Goal: Information Seeking & Learning: Learn about a topic

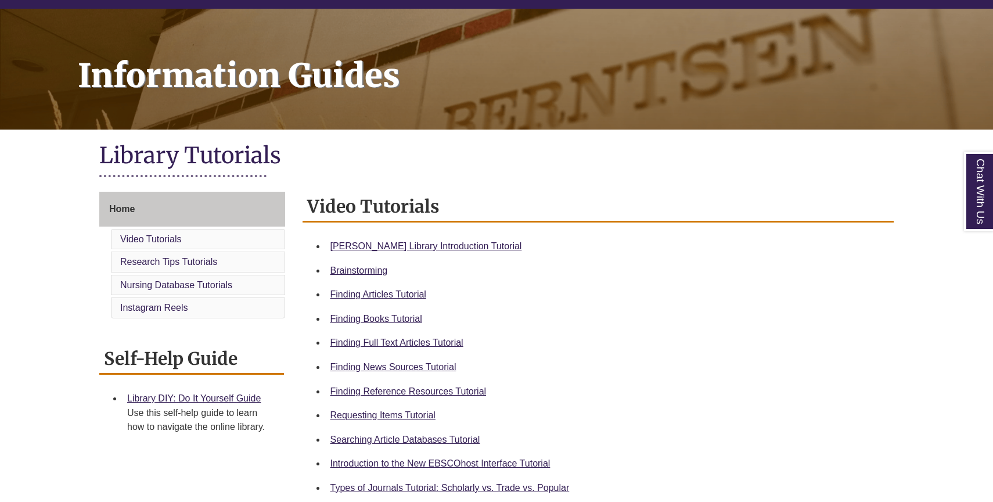
scroll to position [153, 0]
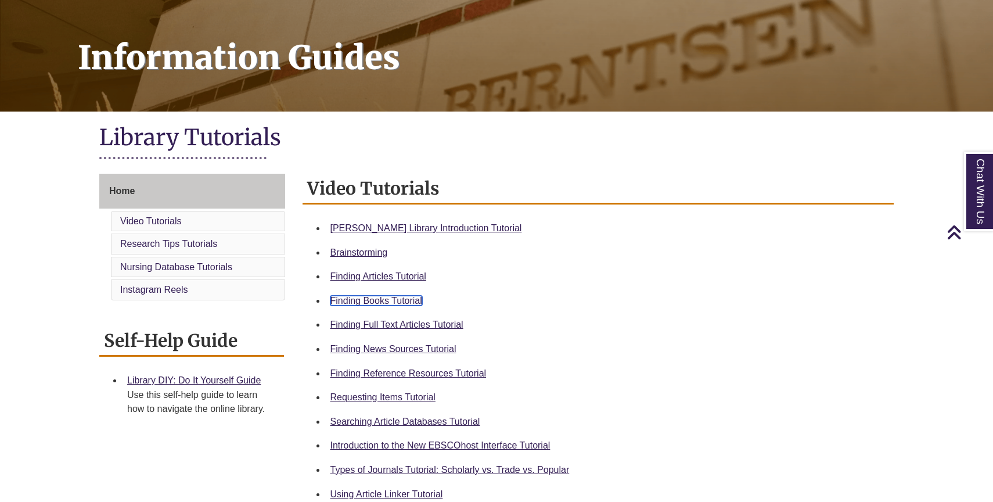
click at [403, 302] on link "Finding Books Tutorial" at bounding box center [377, 301] width 92 height 10
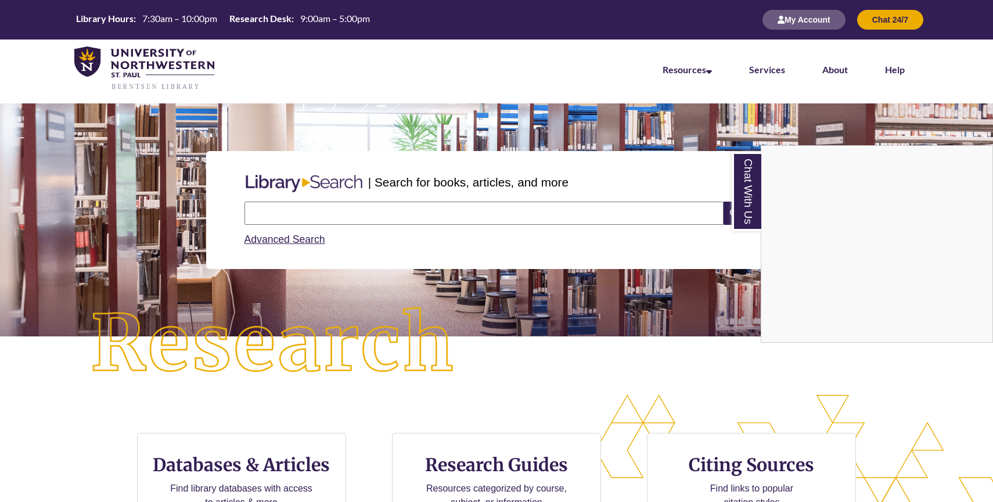
click at [333, 214] on div "Chat With Us" at bounding box center [496, 251] width 993 height 502
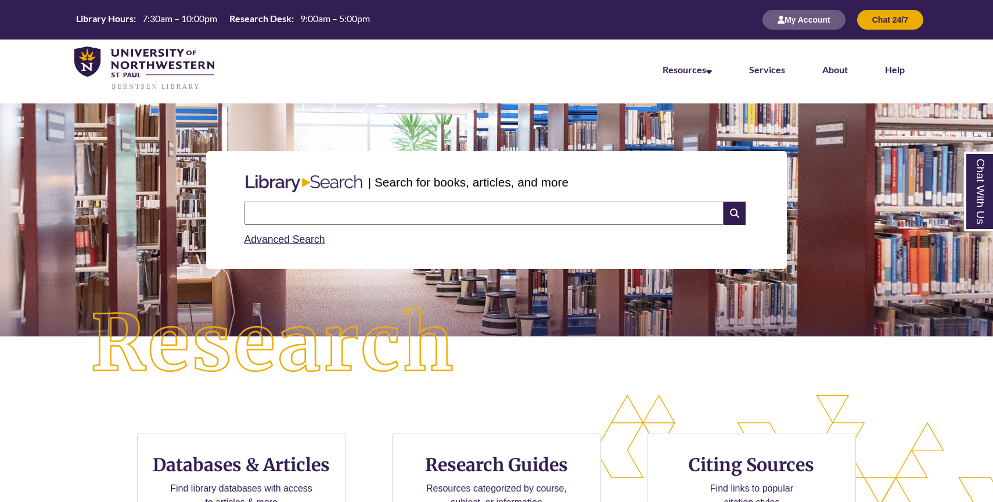
click at [333, 214] on input "text" at bounding box center [484, 213] width 479 height 23
type input "*******"
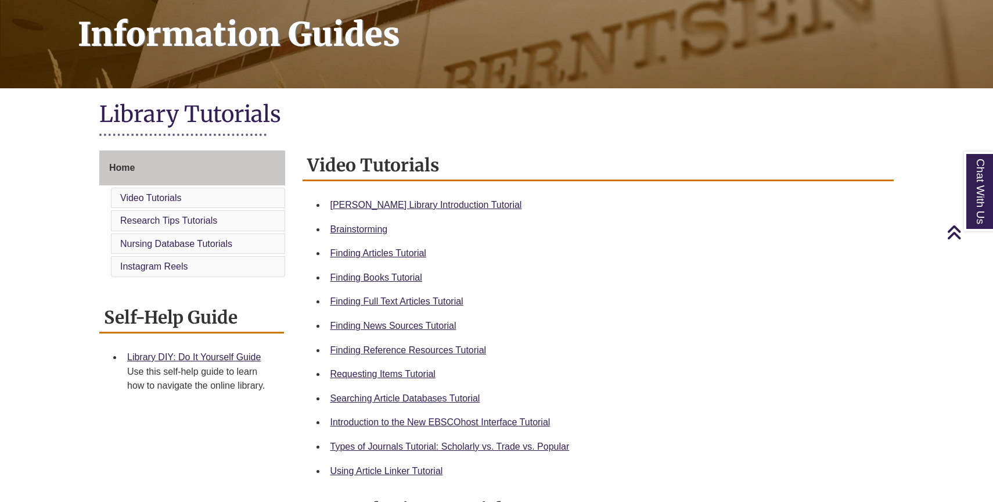
scroll to position [177, 0]
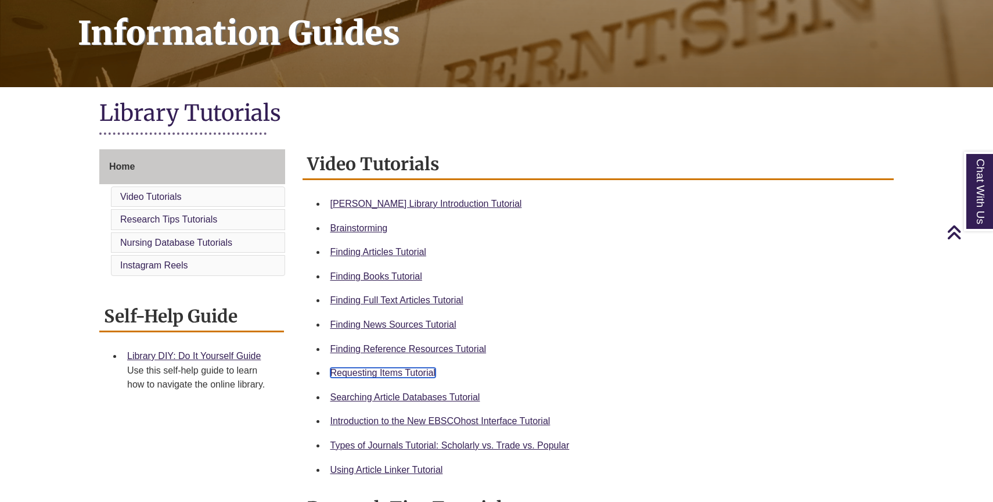
click at [426, 369] on link "Requesting Items Tutorial" at bounding box center [383, 373] width 105 height 10
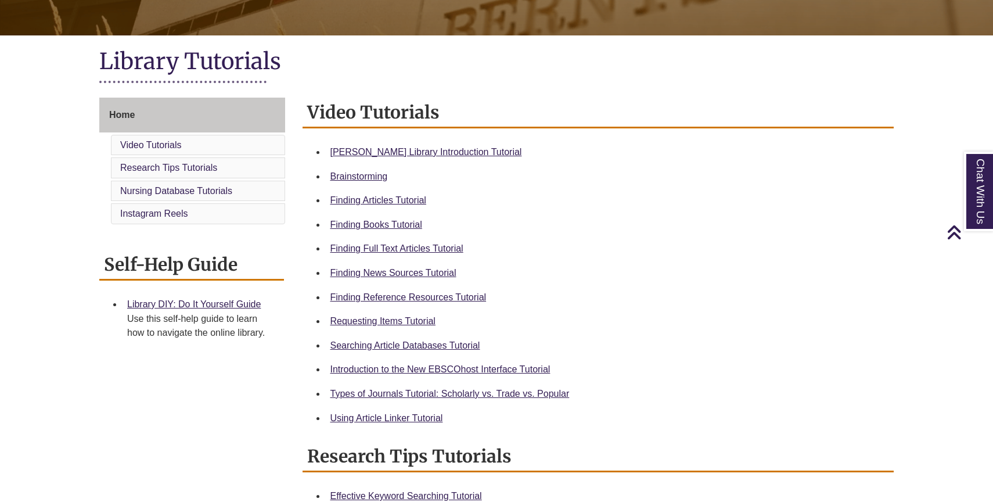
scroll to position [229, 0]
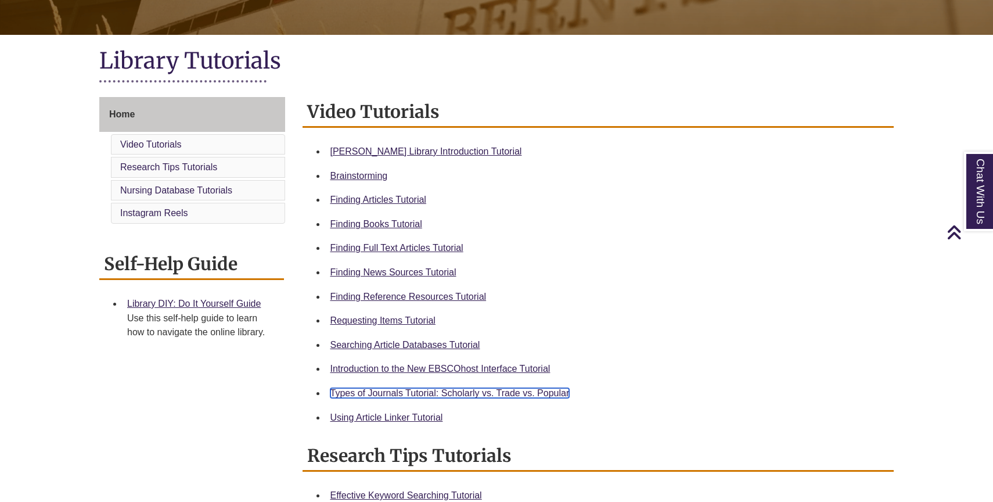
click at [434, 390] on link "Types of Journals Tutorial: Scholarly vs. Trade vs. Popular" at bounding box center [450, 393] width 239 height 10
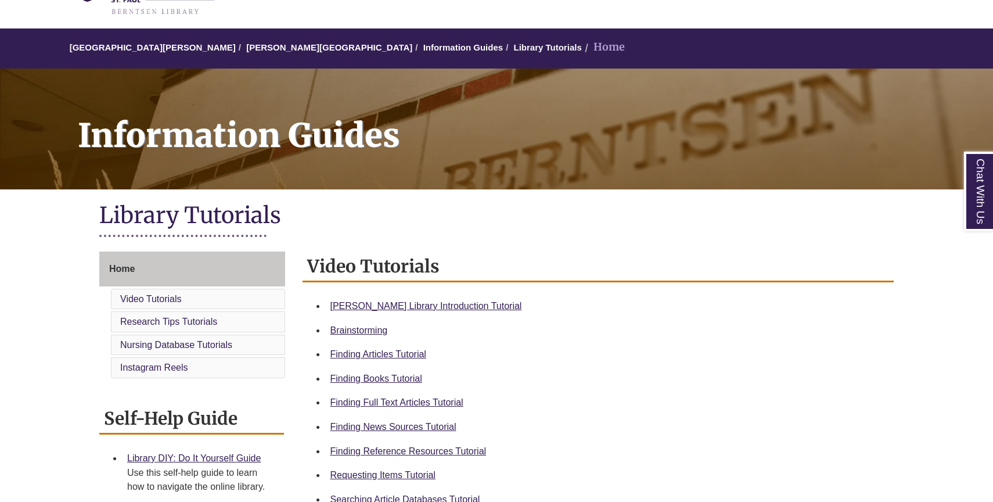
scroll to position [87, 0]
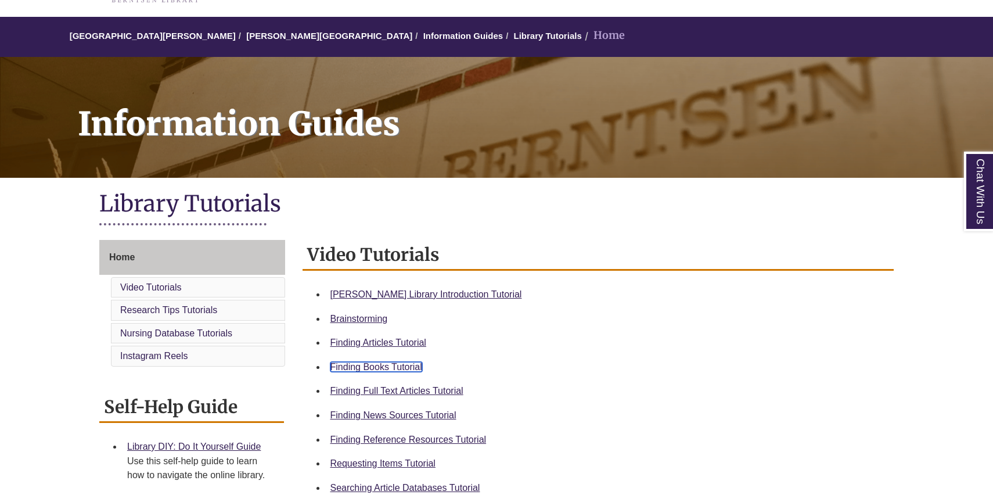
click at [400, 368] on link "Finding Books Tutorial" at bounding box center [377, 367] width 92 height 10
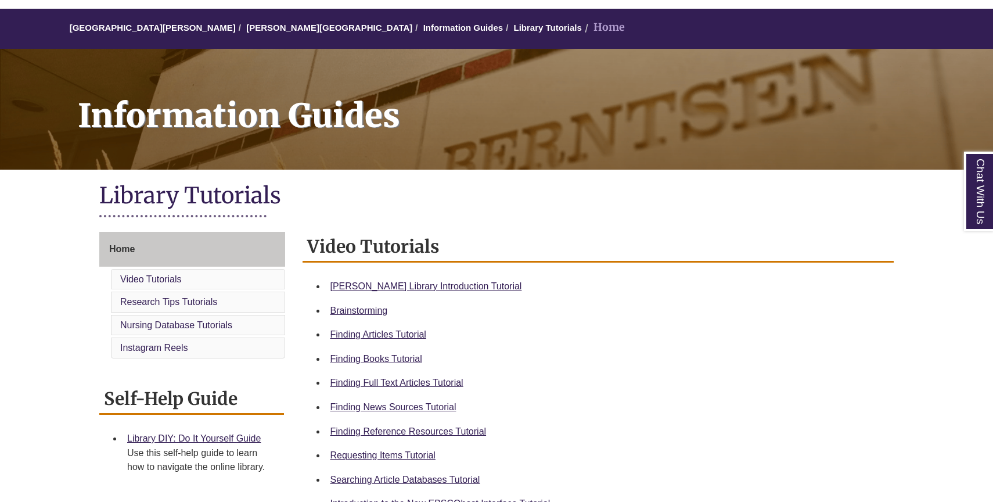
scroll to position [95, 0]
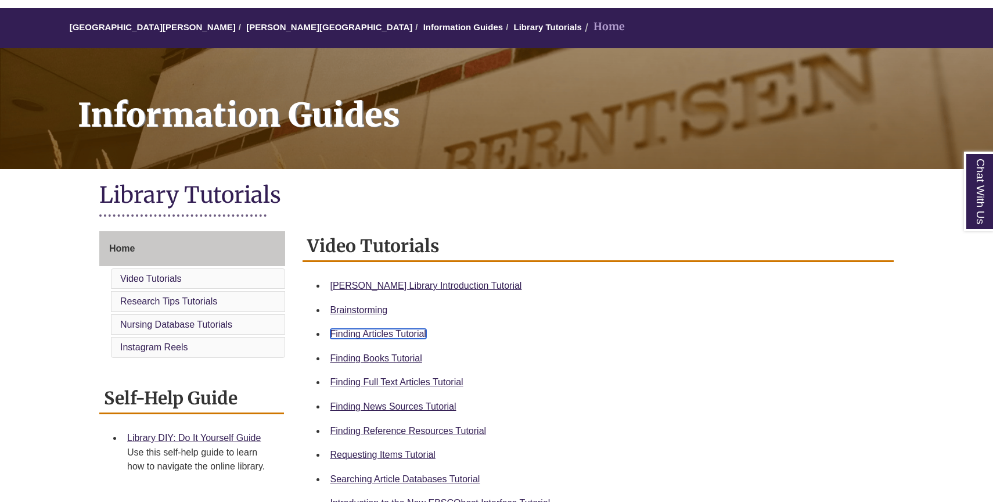
click at [419, 337] on link "Finding Articles Tutorial" at bounding box center [379, 334] width 96 height 10
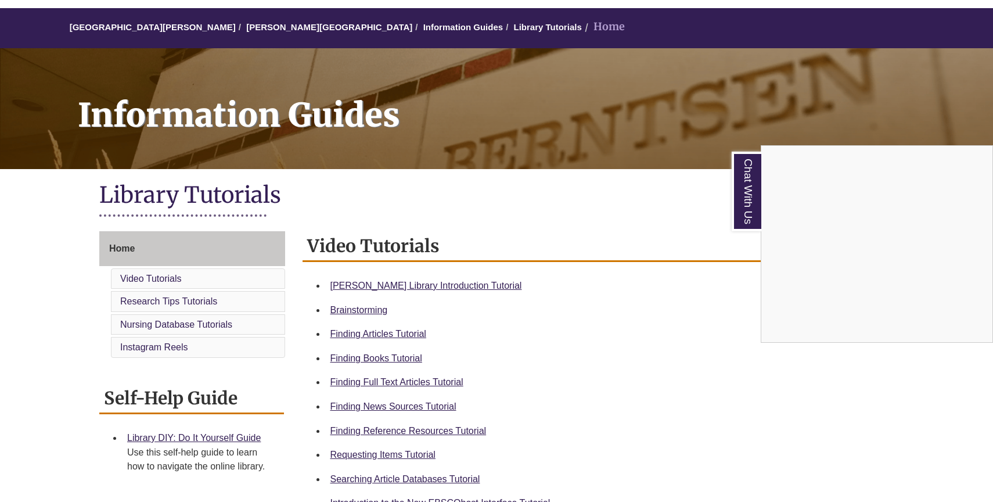
click at [116, 27] on div "Chat With Us" at bounding box center [496, 251] width 993 height 502
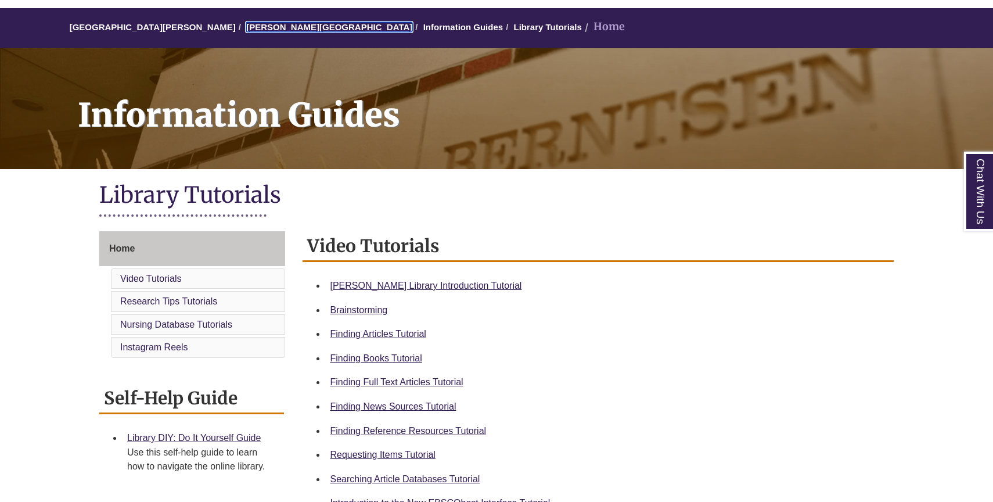
click at [276, 29] on link "[PERSON_NAME][GEOGRAPHIC_DATA]" at bounding box center [329, 27] width 166 height 10
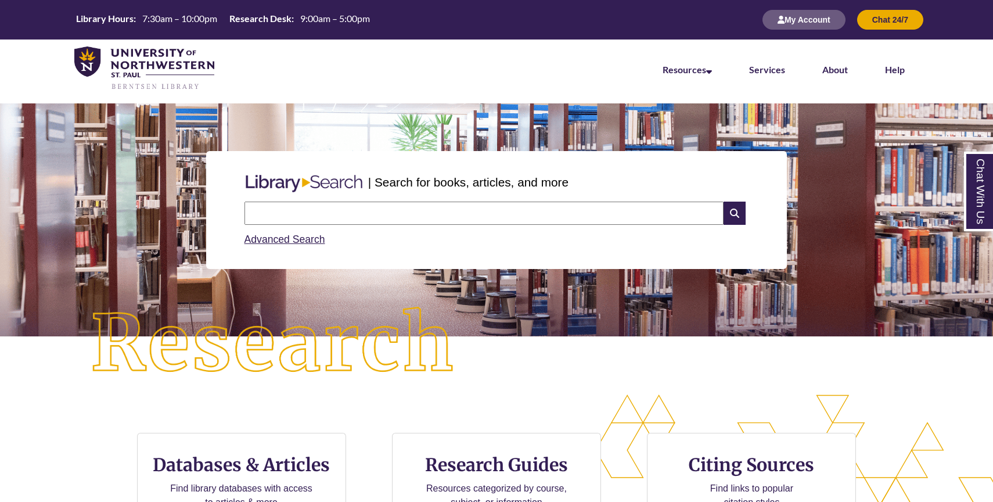
click at [438, 216] on input "text" at bounding box center [484, 213] width 479 height 23
type input "**********"
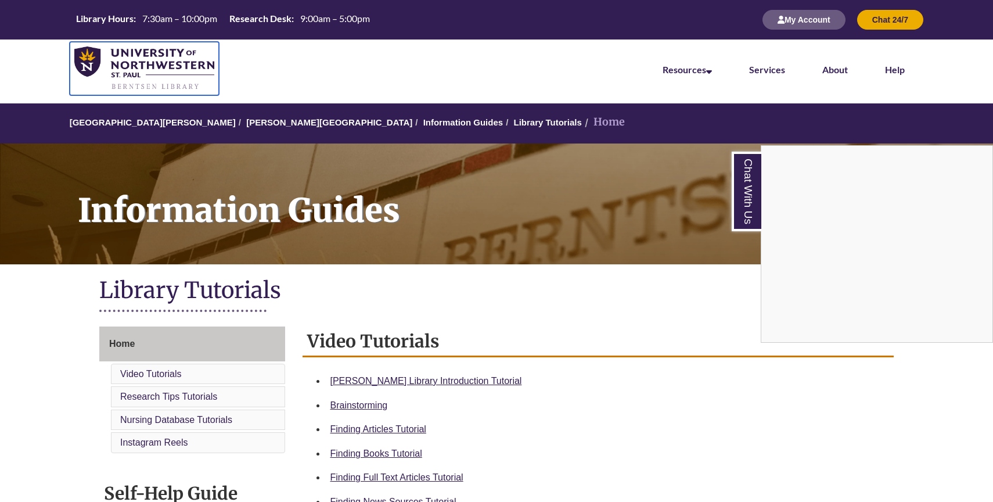
click at [156, 59] on img at bounding box center [144, 68] width 140 height 44
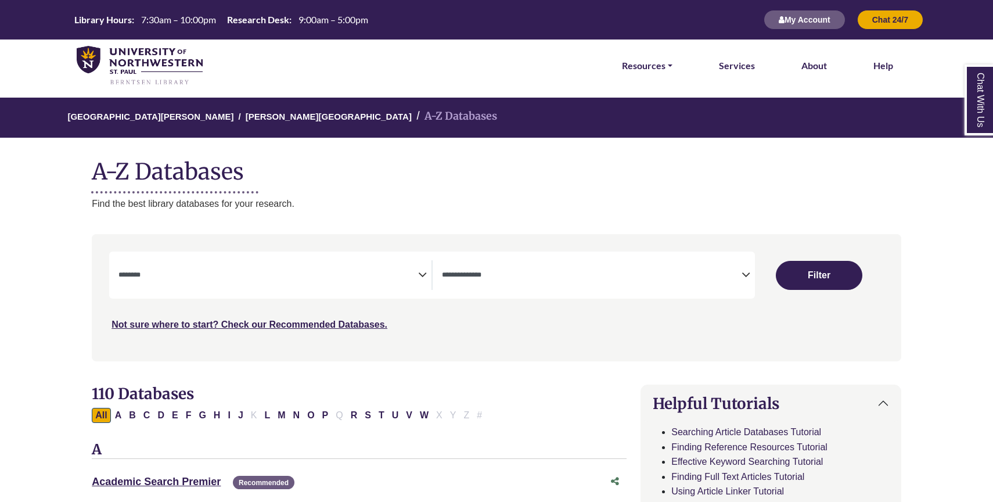
select select "Database Subject Filter"
select select "Database Types Filter"
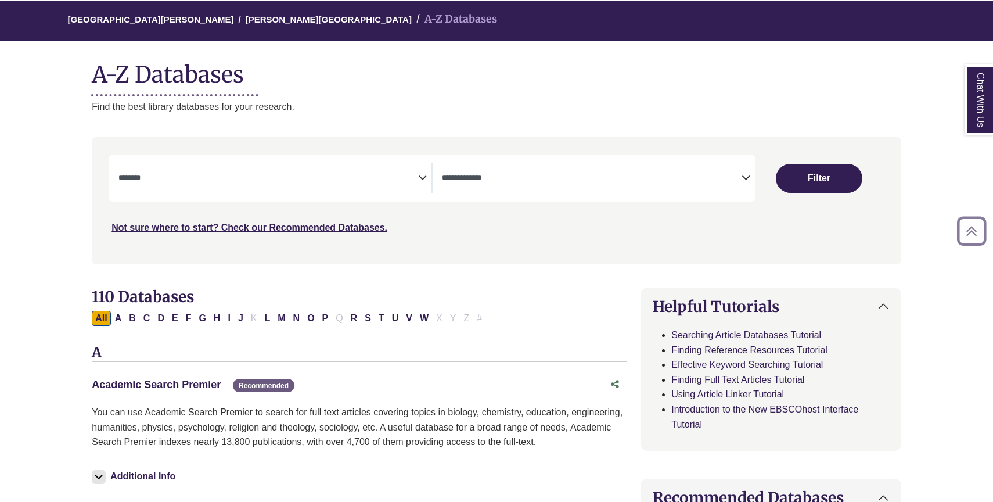
scroll to position [95, 0]
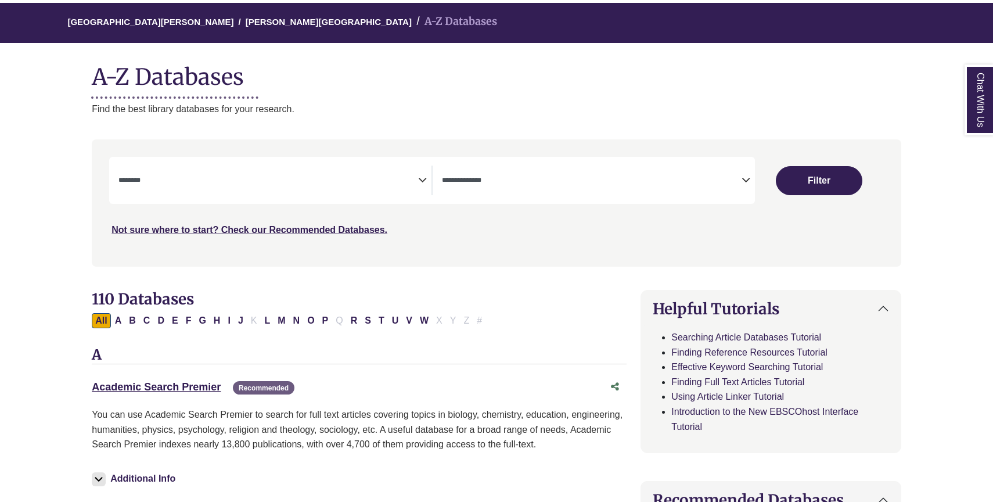
click at [403, 174] on span "Search filters" at bounding box center [268, 179] width 300 height 10
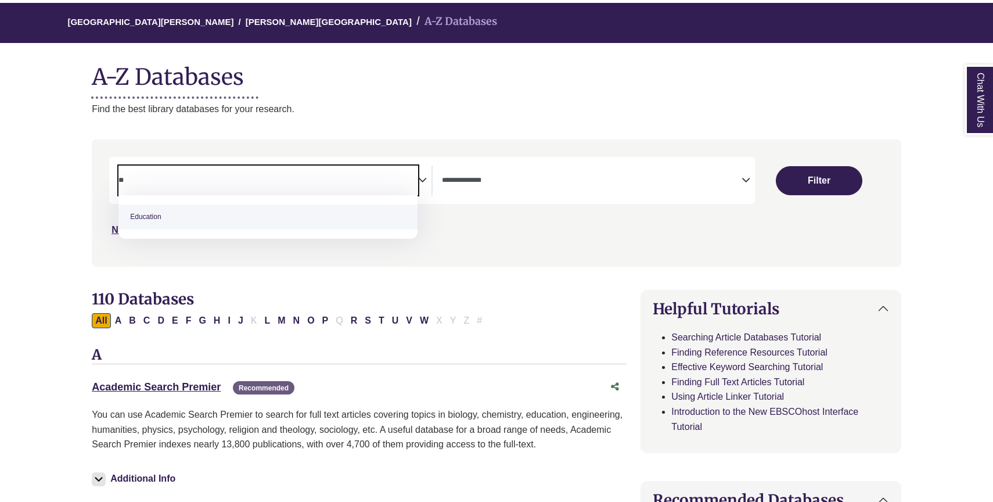
type textarea "**"
select select "*****"
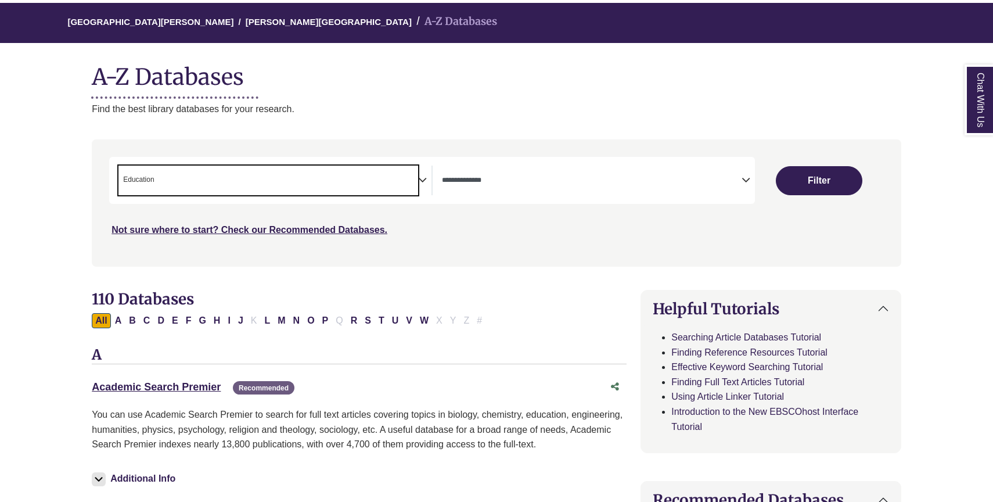
click at [376, 182] on span "× Education" at bounding box center [268, 181] width 300 height 30
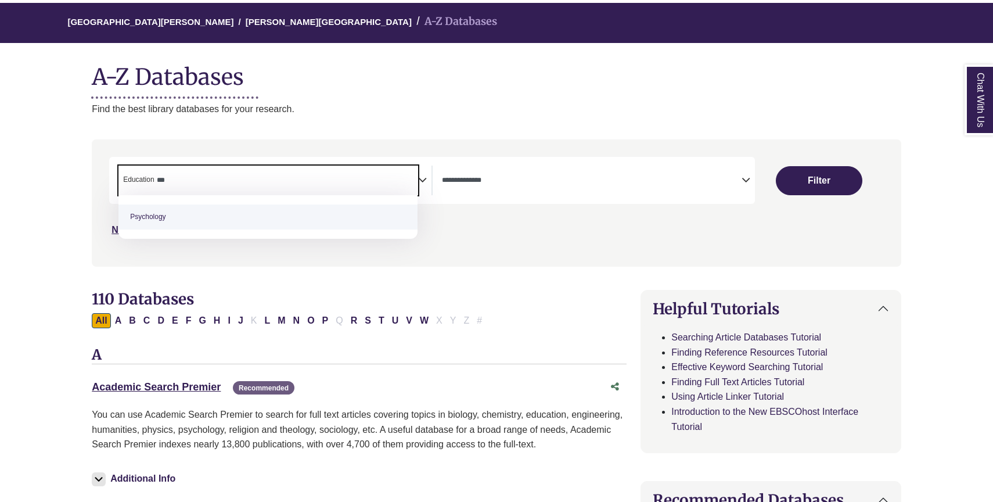
type textarea "***"
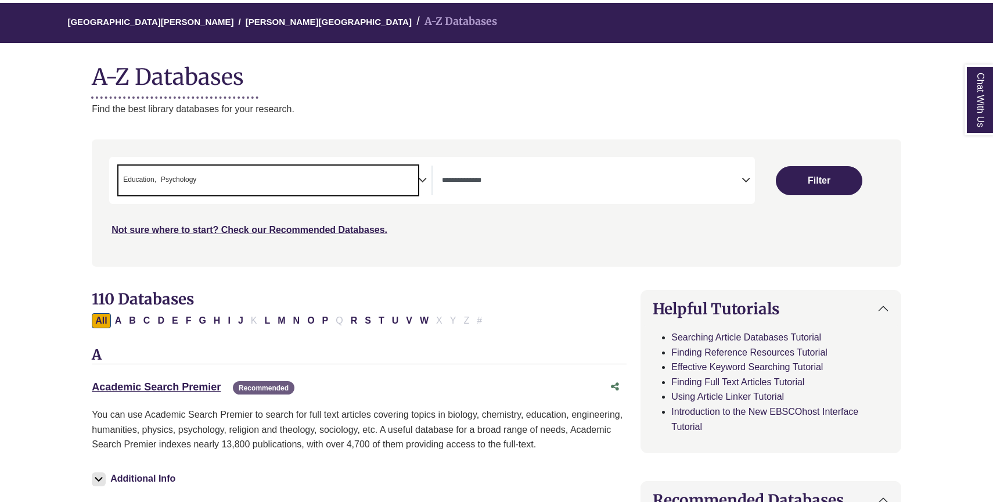
click at [406, 179] on span "× Education × Psychology" at bounding box center [268, 181] width 300 height 30
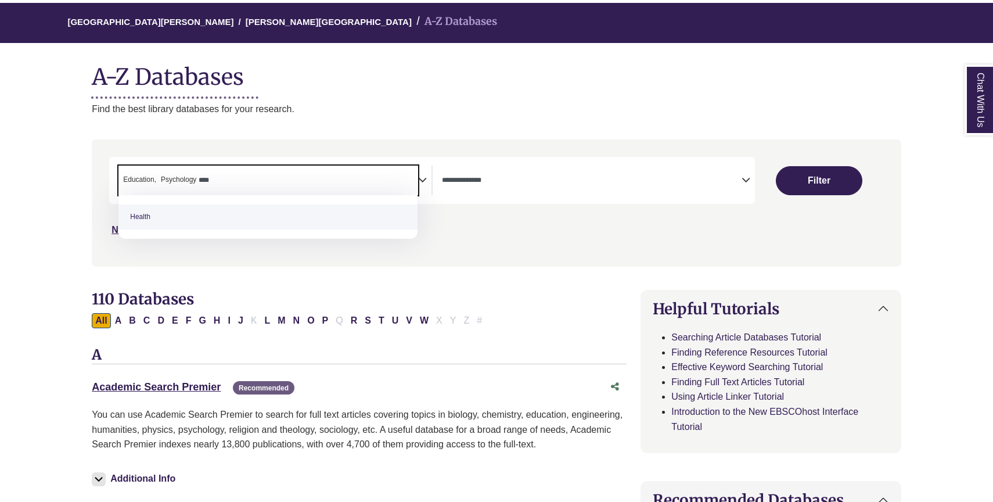
type textarea "****"
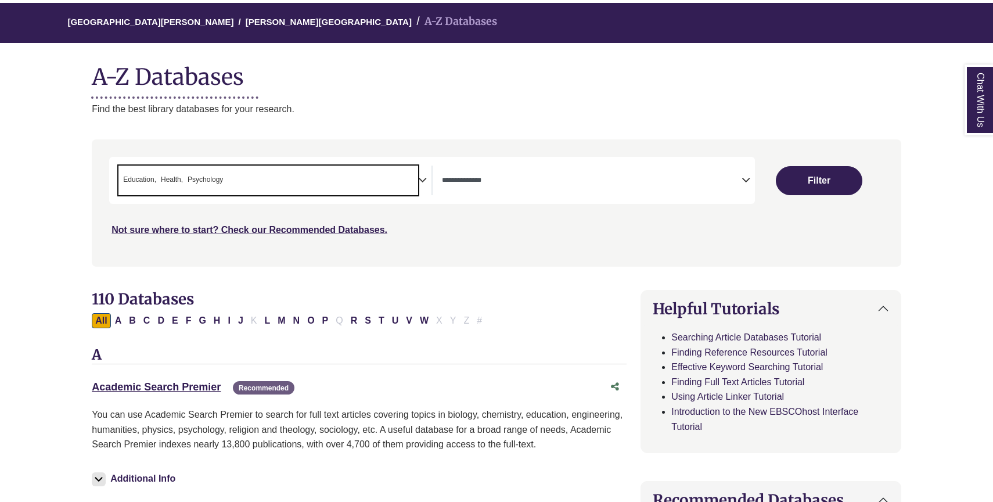
click at [515, 189] on span "Search filters" at bounding box center [592, 181] width 300 height 30
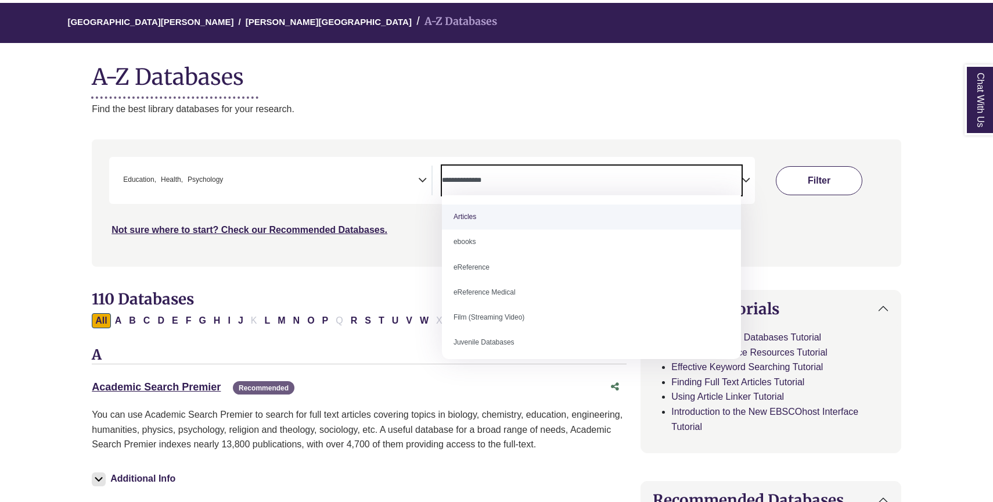
click at [813, 188] on button "Filter" at bounding box center [819, 180] width 87 height 29
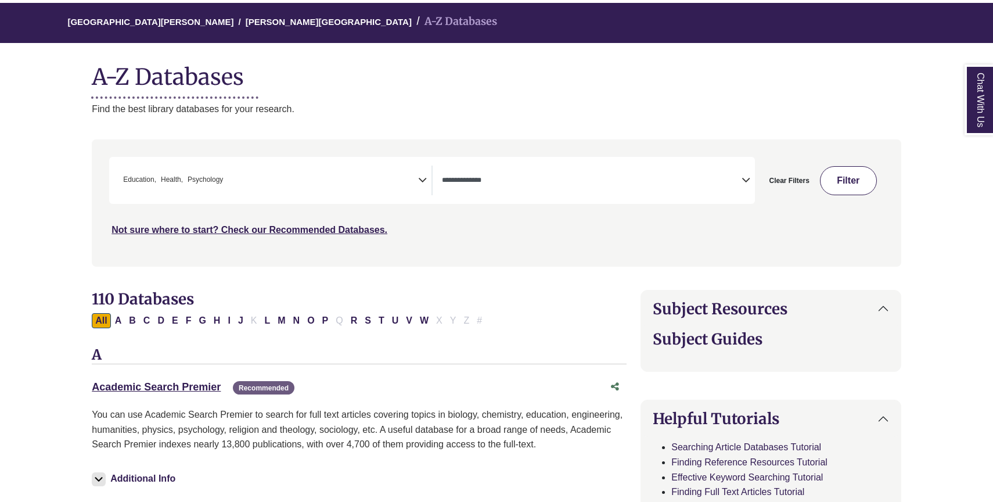
select select "Database Types Filter"
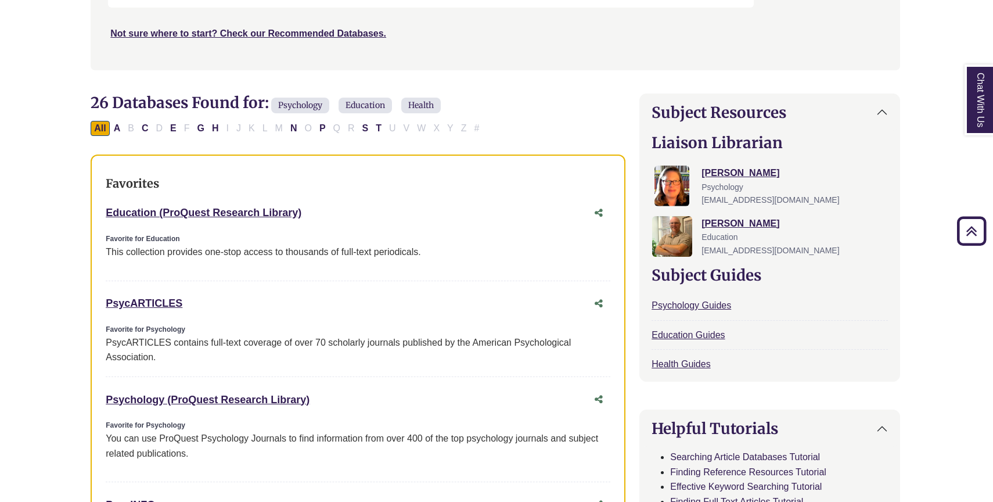
scroll to position [290, 1]
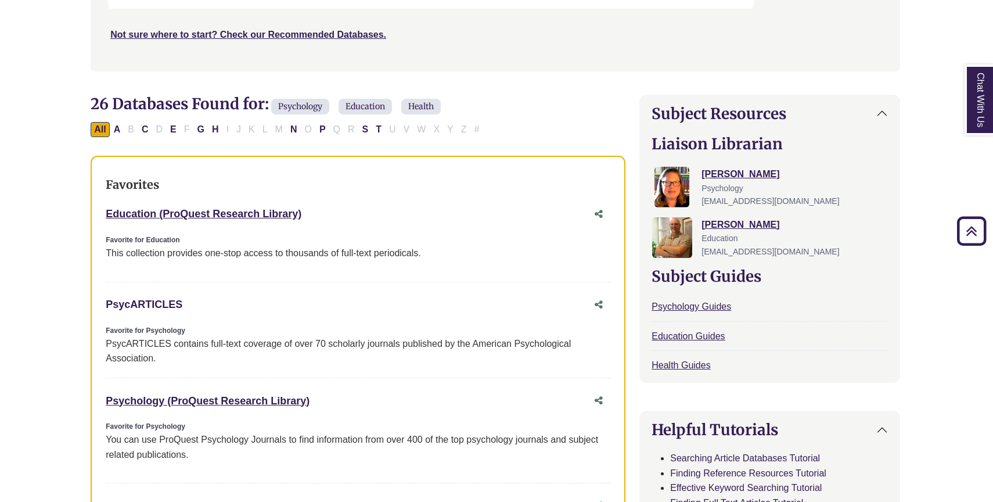
click at [164, 303] on link "PsycARTICLES This link opens in a new window" at bounding box center [144, 305] width 77 height 12
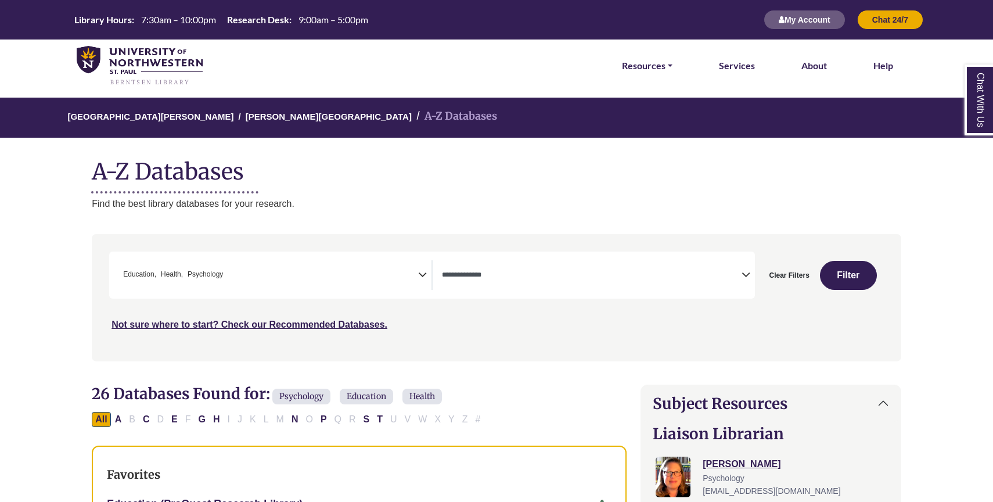
select select "Database Types Filter"
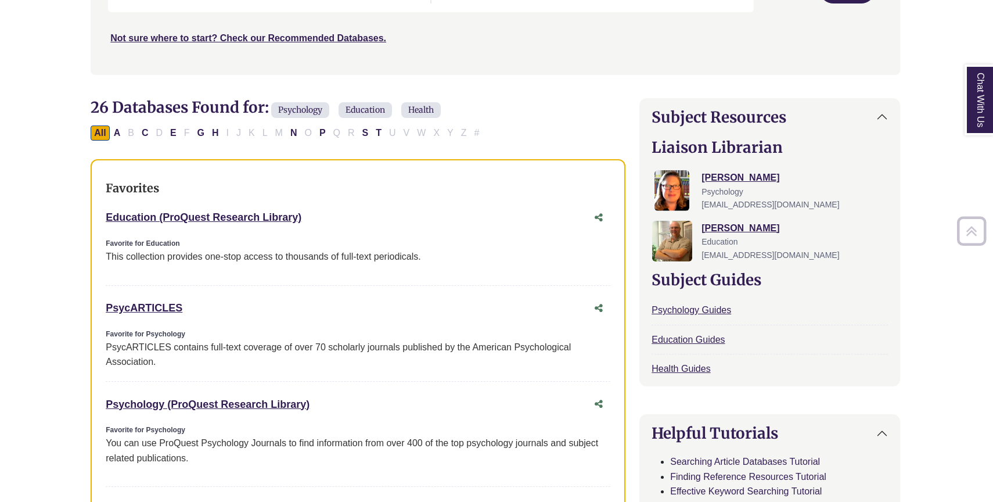
scroll to position [290, 1]
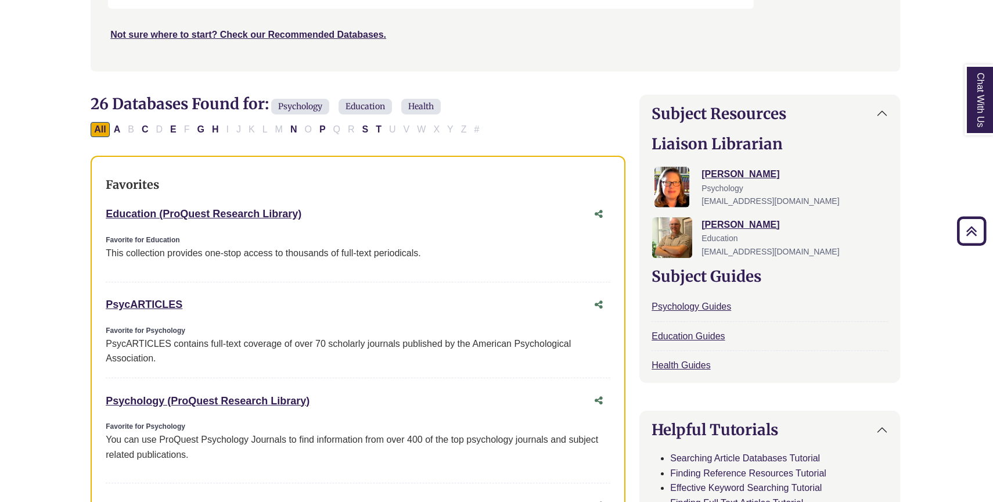
copy link "PsycARTICLES"
drag, startPoint x: 100, startPoint y: 304, endPoint x: 217, endPoint y: 304, distance: 116.2
click at [217, 304] on div "Favorites Education (ProQuest Research Library) This link opens in a new window…" at bounding box center [358, 466] width 535 height 620
click at [432, 192] on div "Favorites Education (ProQuest Research Library) This link opens in a new window…" at bounding box center [358, 466] width 535 height 620
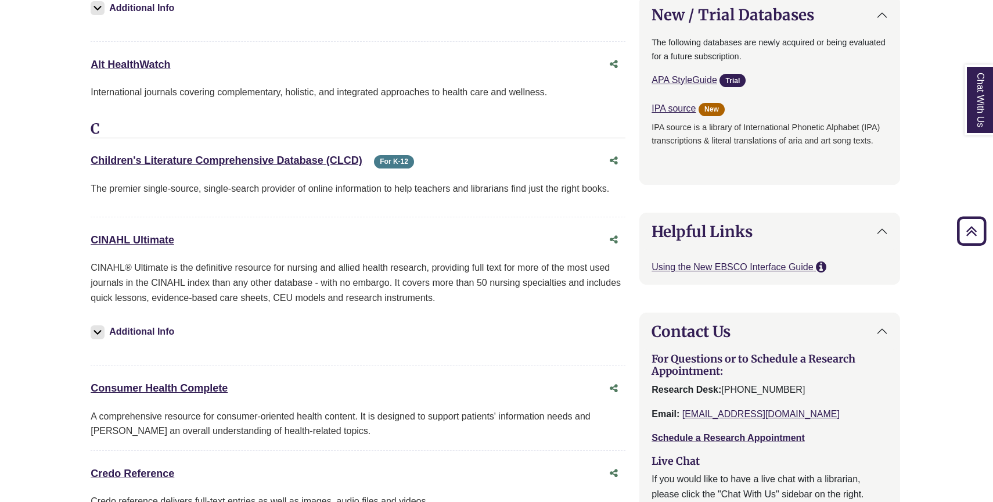
scroll to position [1232, 1]
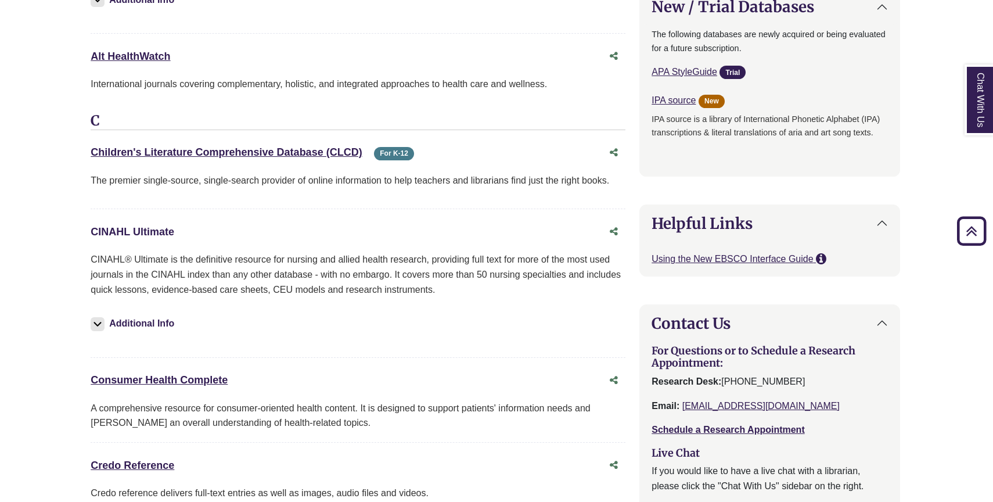
click at [161, 232] on link "CINAHL Ultimate This link opens in a new window" at bounding box center [133, 232] width 84 height 12
drag, startPoint x: 66, startPoint y: 231, endPoint x: 206, endPoint y: 232, distance: 140.6
copy link "CINAHL Ultimate"
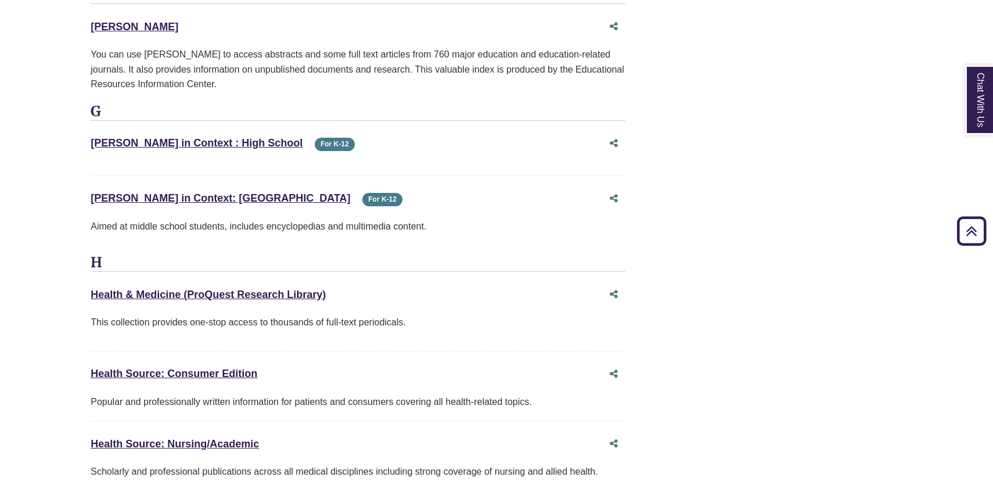
scroll to position [1806, 1]
click at [268, 291] on link "Health & Medicine (ProQuest Research Library) This link opens in a new window" at bounding box center [208, 294] width 235 height 12
drag, startPoint x: 79, startPoint y: 286, endPoint x: 349, endPoint y: 293, distance: 269.6
copy link "Health & Medicine (ProQuest Research Library)"
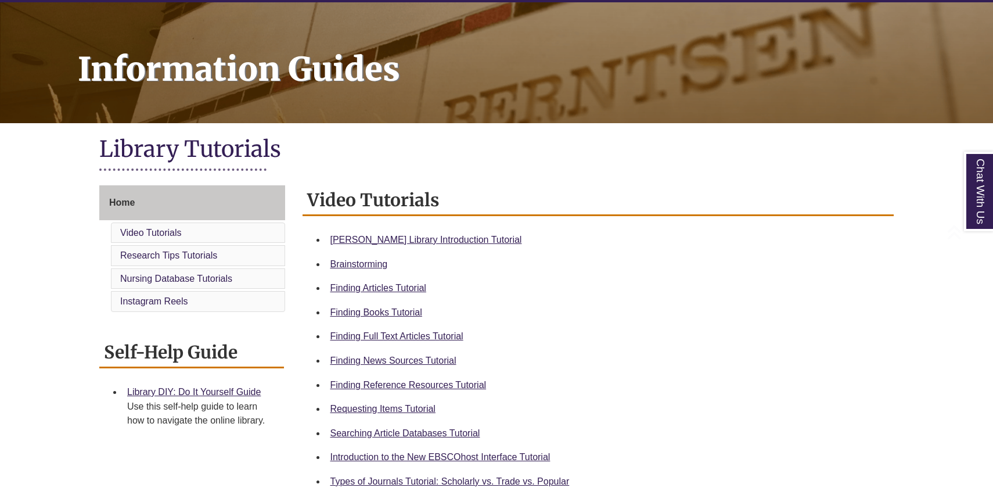
scroll to position [149, 0]
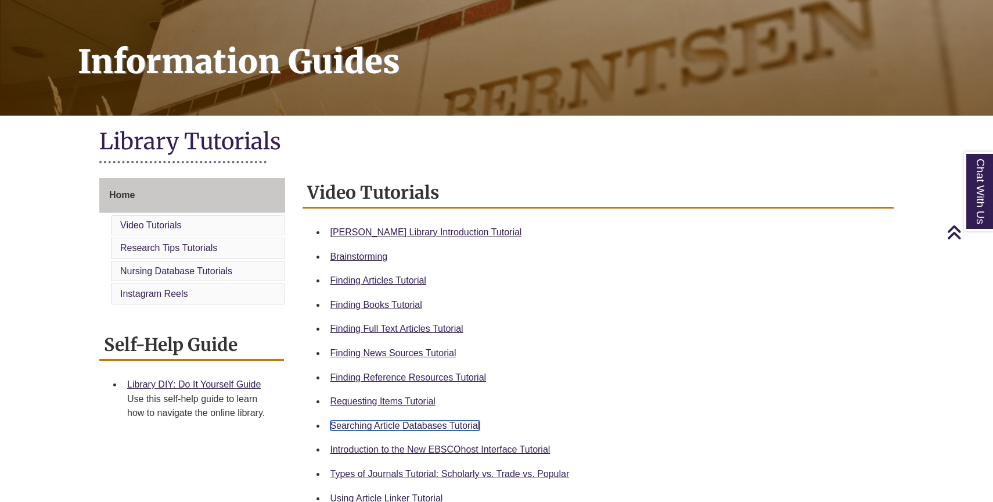
click at [421, 428] on link "Searching Article Databases Tutorial" at bounding box center [406, 426] width 150 height 10
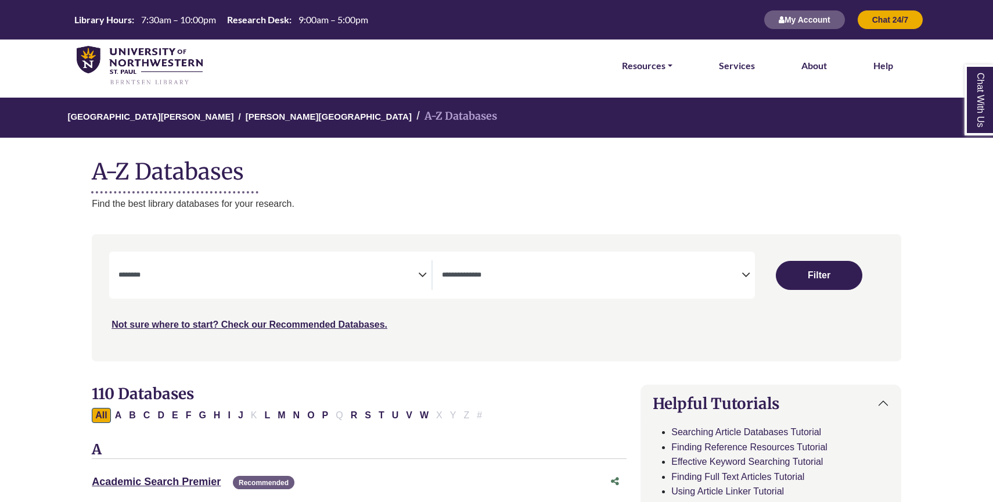
select select "Database Subject Filter"
select select "Database Types Filter"
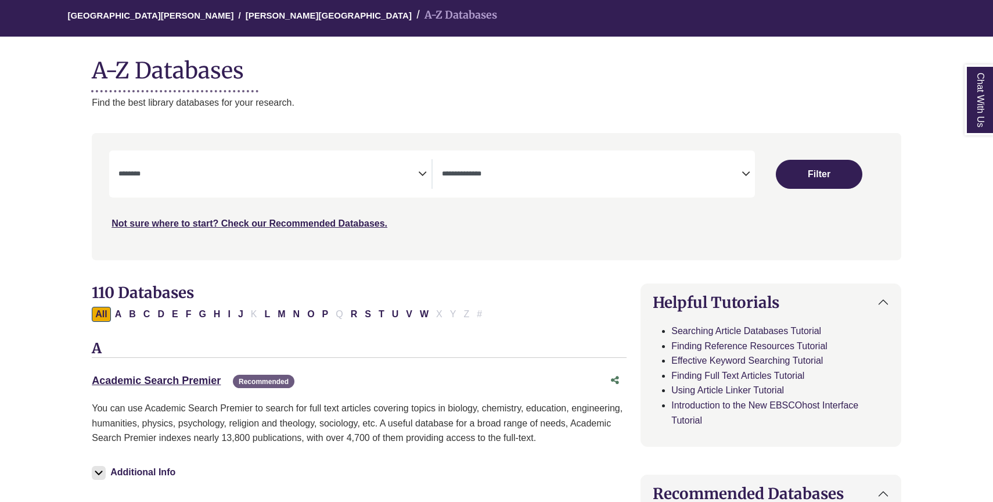
scroll to position [103, 0]
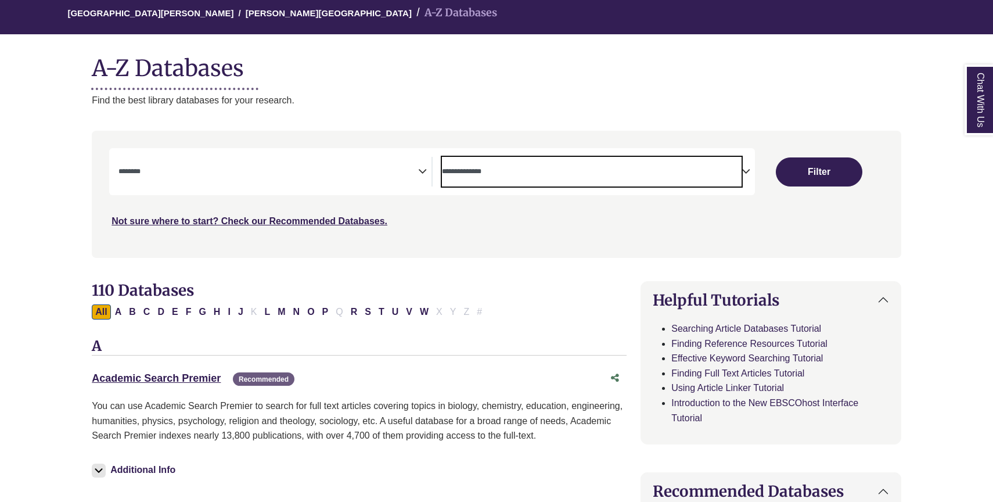
click at [498, 170] on textarea "Search" at bounding box center [592, 172] width 300 height 9
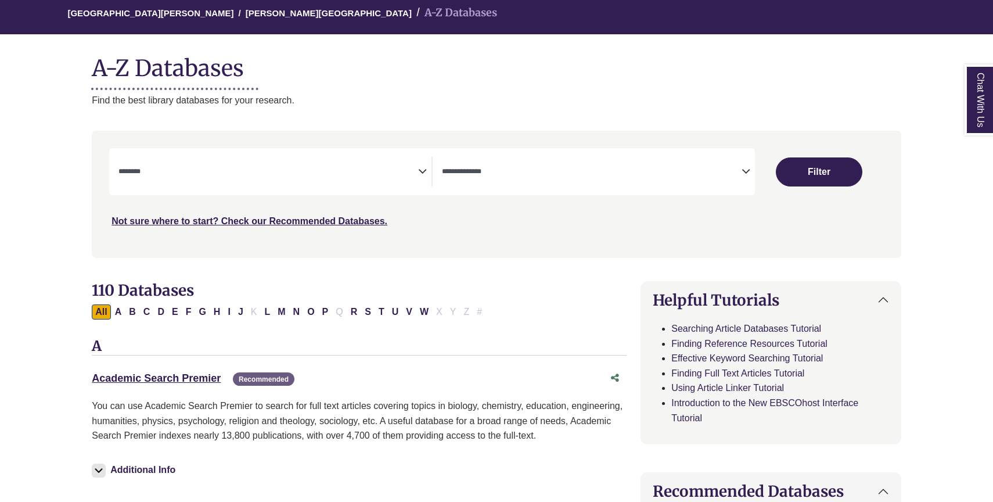
click at [190, 379] on link "Academic Search Premier This link opens in a new window" at bounding box center [156, 378] width 129 height 12
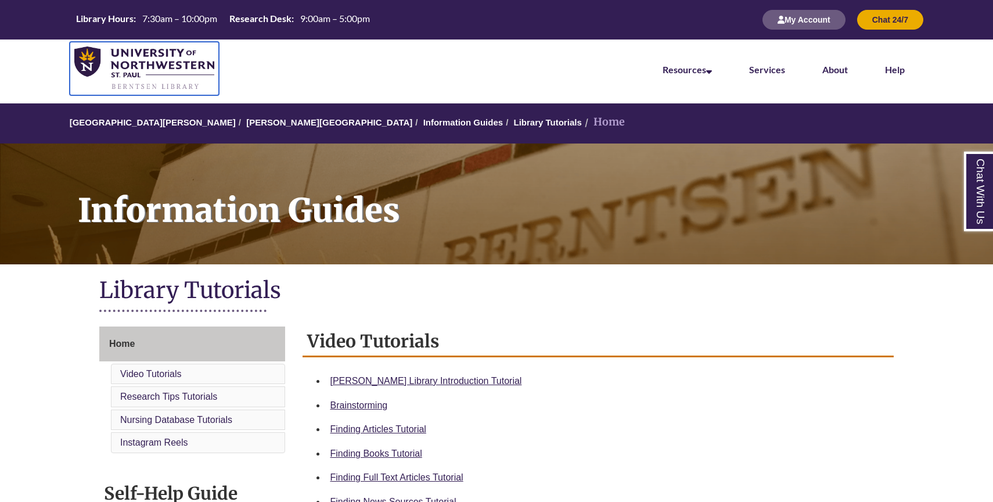
click at [185, 63] on img at bounding box center [144, 68] width 140 height 44
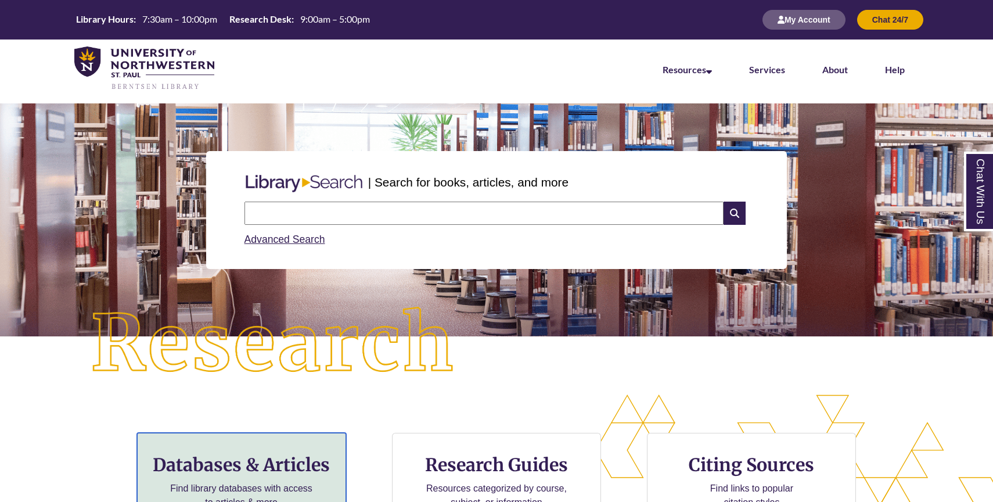
click at [327, 457] on h3 "Databases & Articles" at bounding box center [241, 465] width 189 height 22
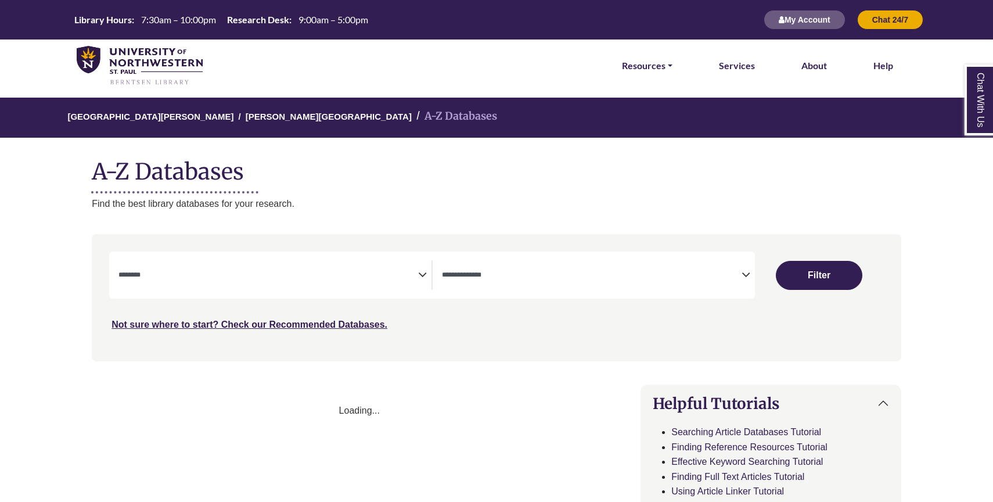
select select "Database Subject Filter"
select select "Database Types Filter"
select select "Database Subject Filter"
select select "Database Types Filter"
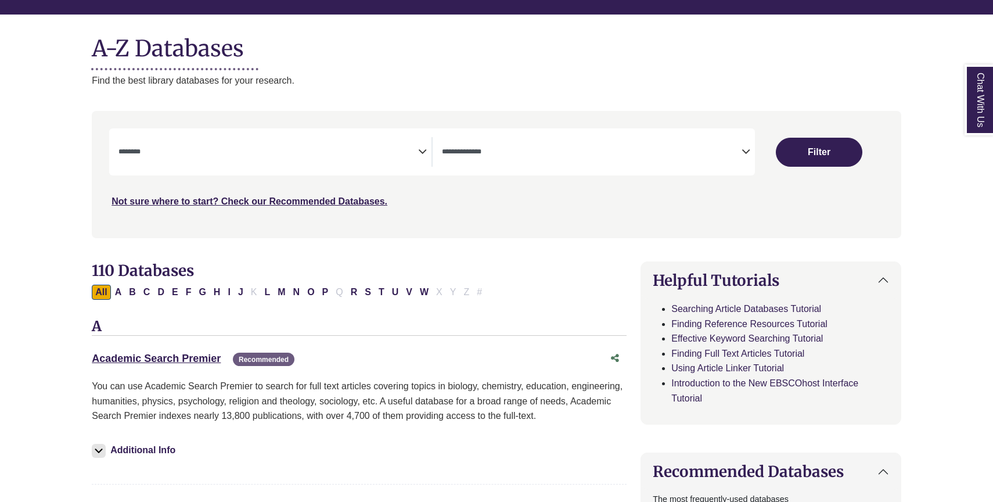
scroll to position [124, 0]
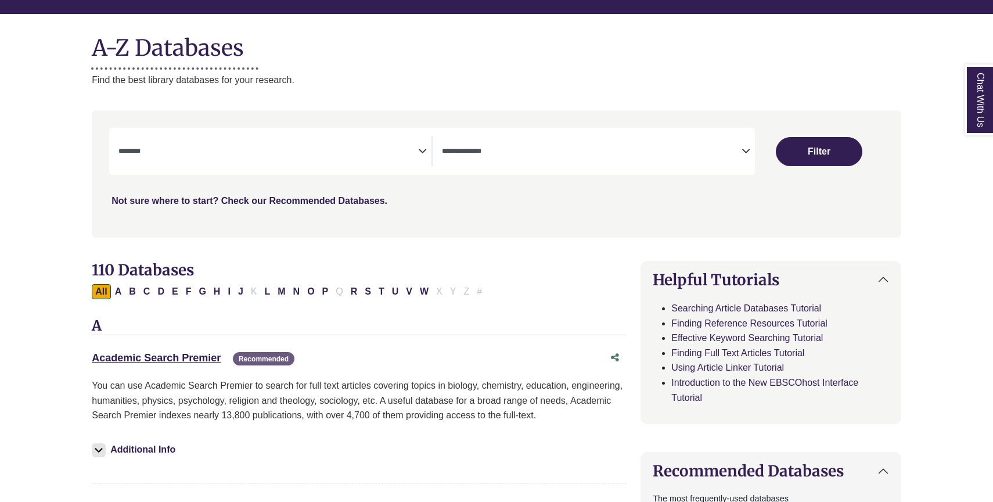
click at [342, 199] on link "Not sure where to start? Check our Recommended Databases." at bounding box center [250, 201] width 276 height 10
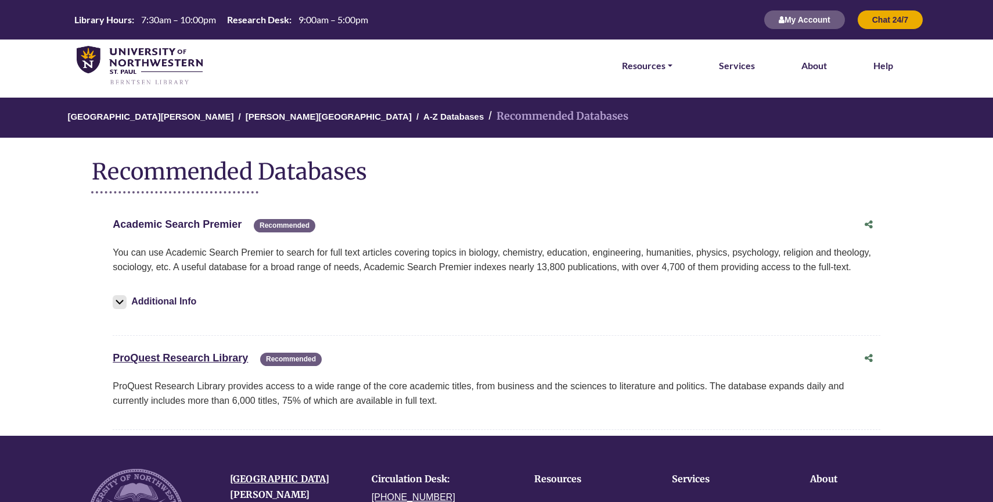
click at [220, 228] on link "Academic Search Premier This link opens in a new window" at bounding box center [177, 224] width 129 height 12
click at [215, 225] on link "Academic Search Premier This link opens in a new window" at bounding box center [177, 224] width 129 height 12
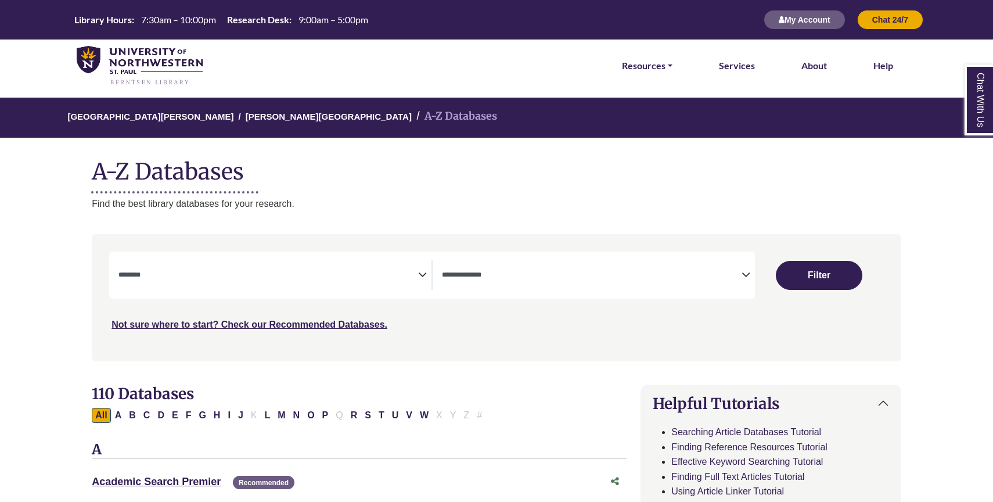
select select "Database Subject Filter"
select select "Database Types Filter"
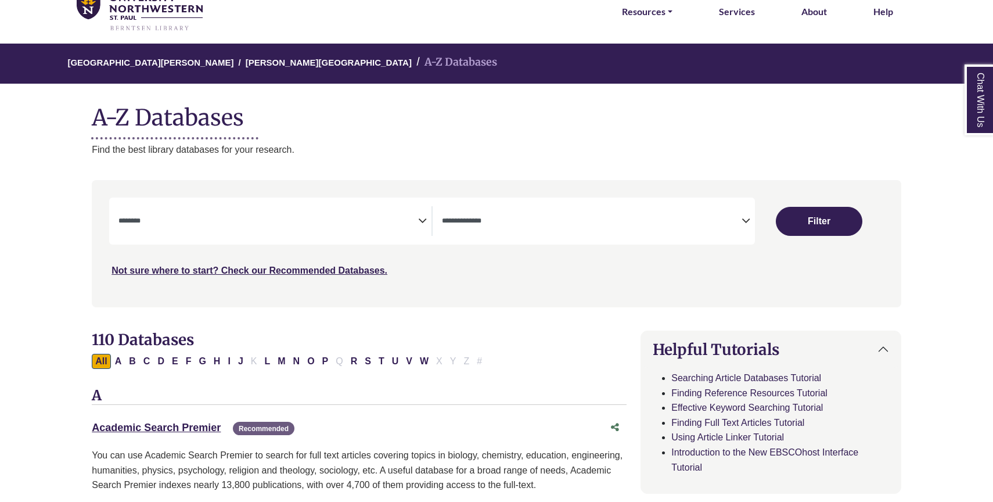
scroll to position [53, 0]
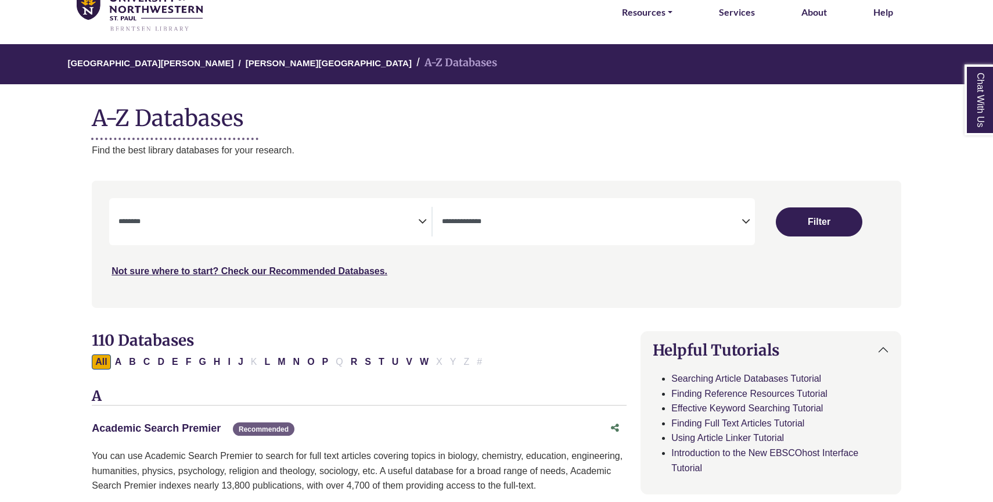
click at [183, 428] on link "Academic Search Premier This link opens in a new window" at bounding box center [156, 428] width 129 height 12
